Goal: Navigation & Orientation: Understand site structure

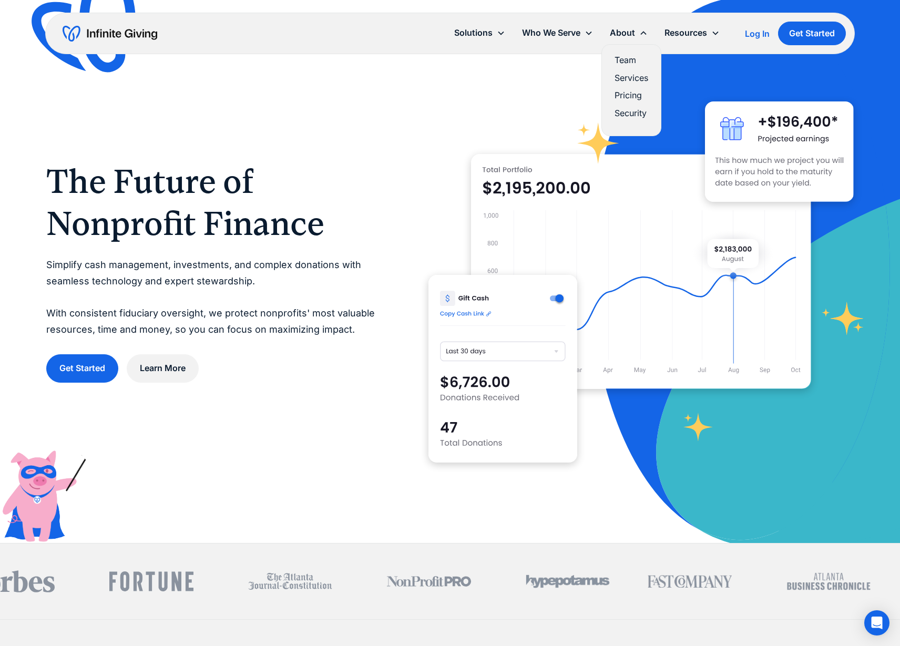
click at [623, 61] on link "Team" at bounding box center [632, 60] width 34 height 14
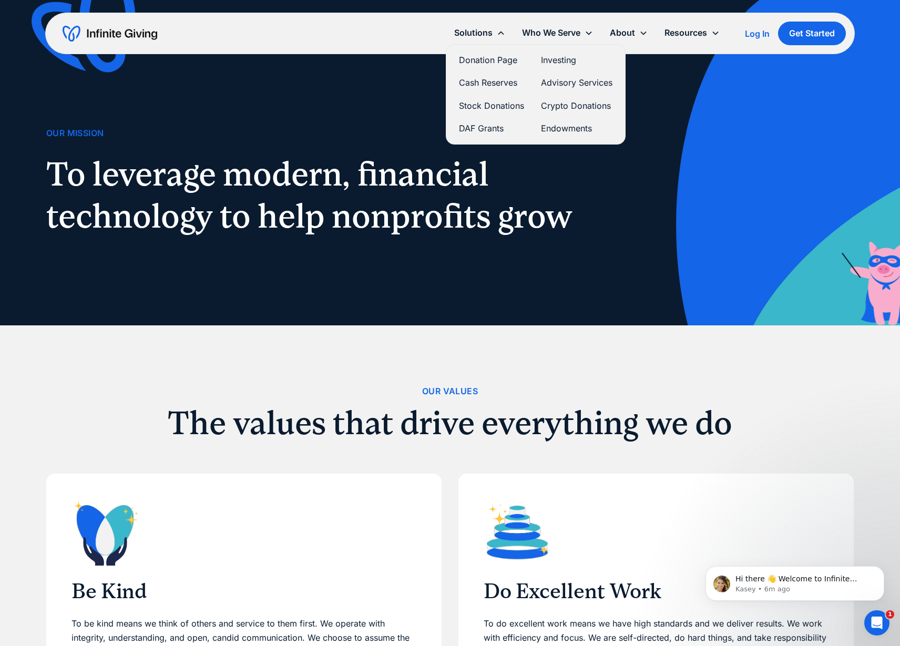
click at [557, 61] on link "Investing" at bounding box center [577, 60] width 72 height 14
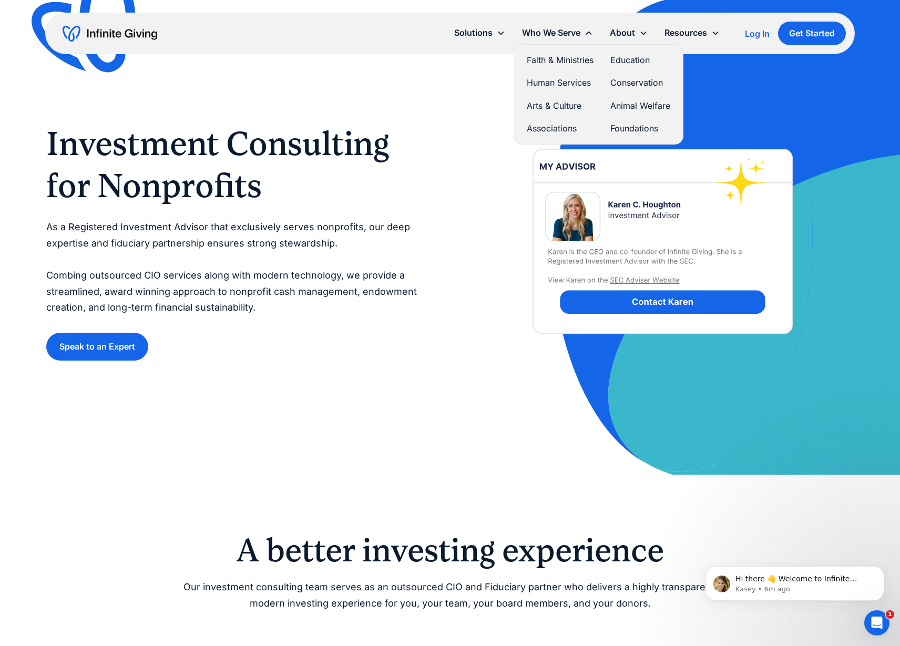
click at [632, 83] on link "Conservation" at bounding box center [641, 83] width 60 height 14
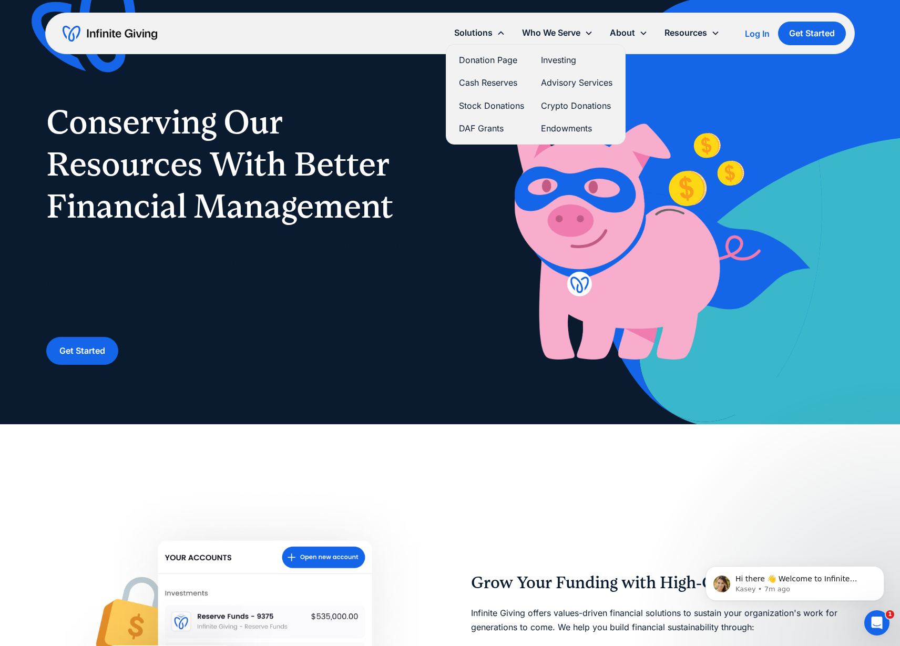
click at [557, 128] on link "Endowments" at bounding box center [577, 128] width 72 height 14
